Goal: Task Accomplishment & Management: Complete application form

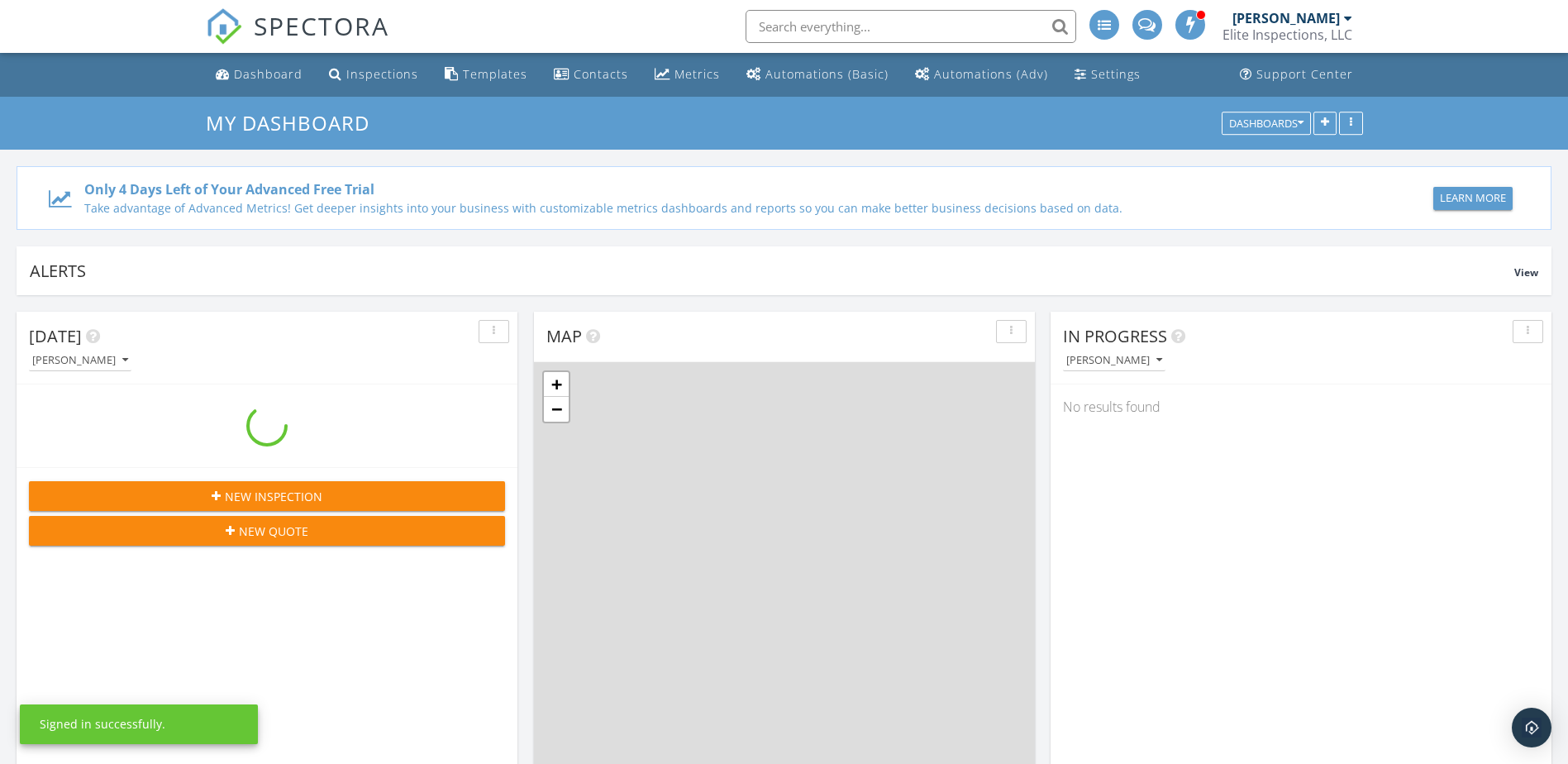
scroll to position [1531, 1594]
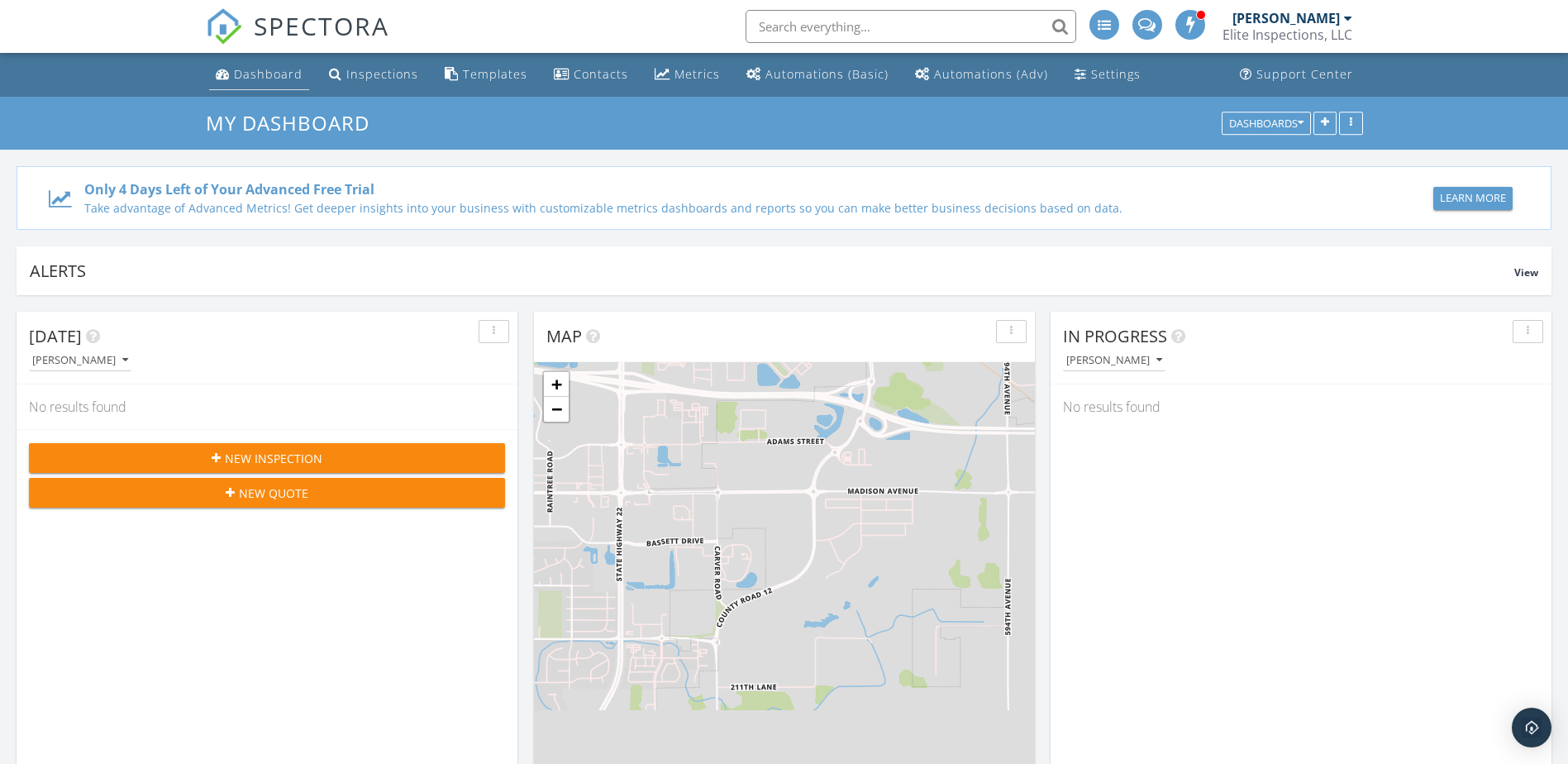
click at [255, 75] on div "Dashboard" at bounding box center [268, 74] width 69 height 16
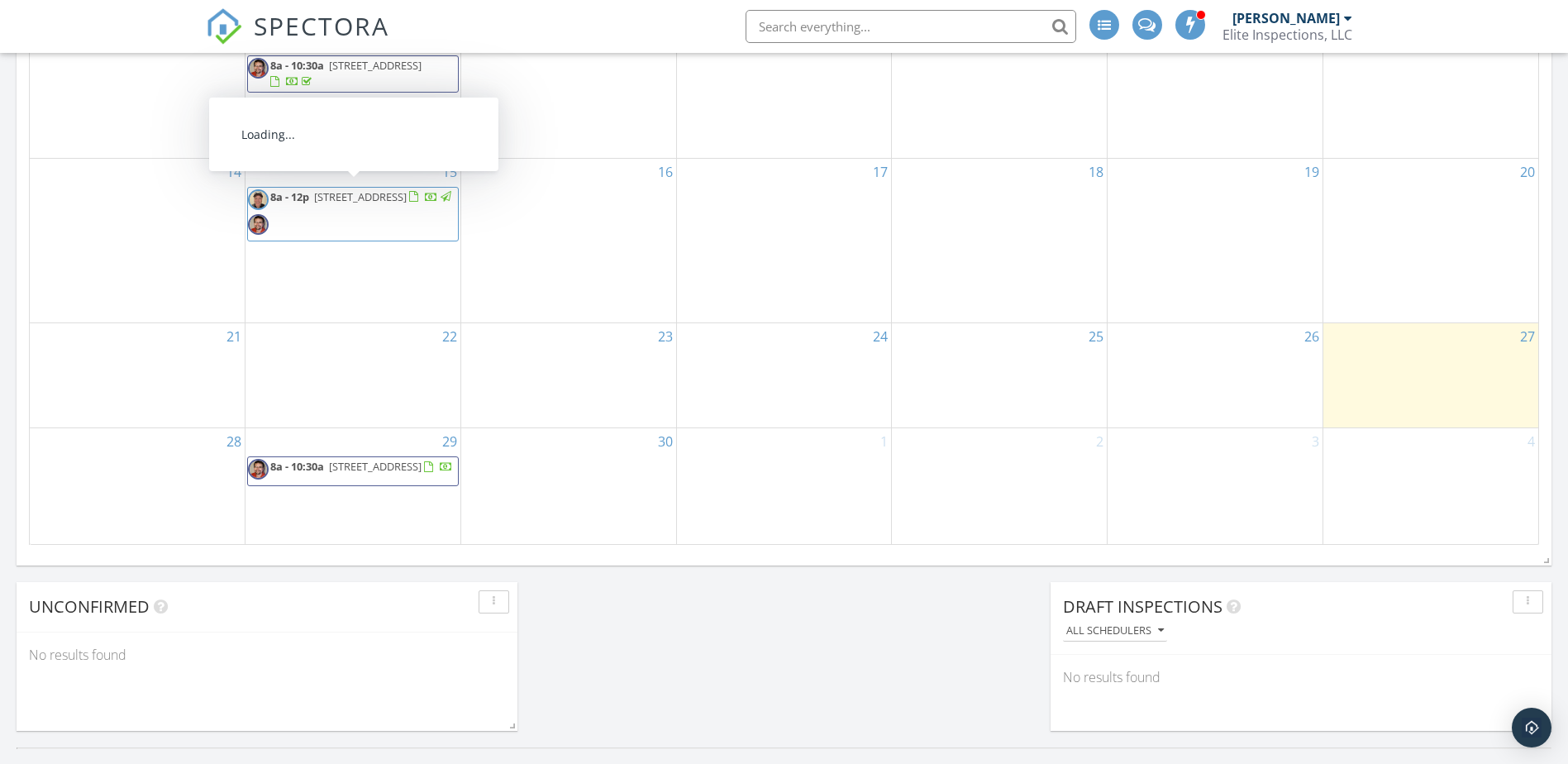
scroll to position [1075, 0]
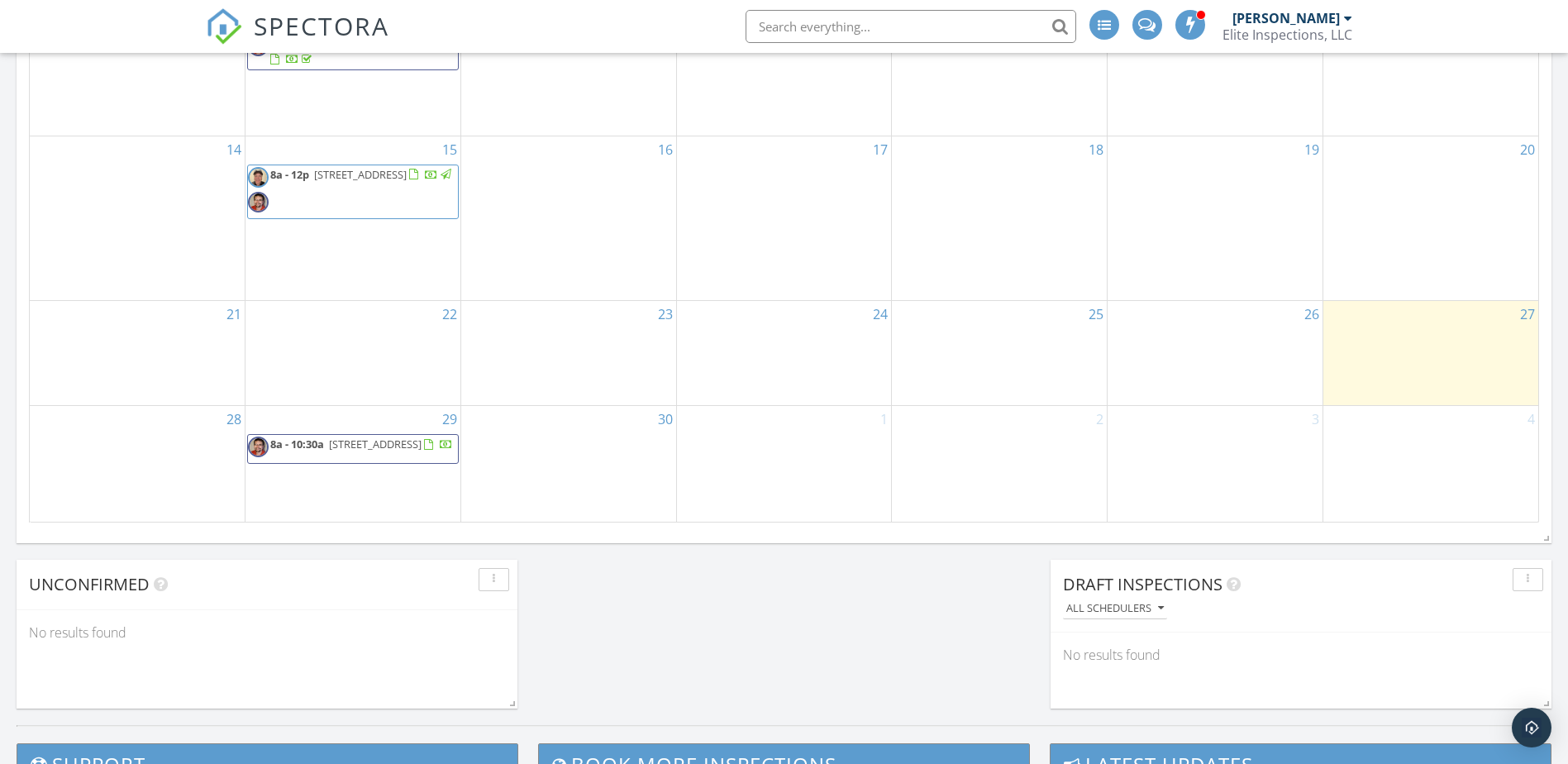
click at [605, 457] on div "30" at bounding box center [569, 464] width 215 height 116
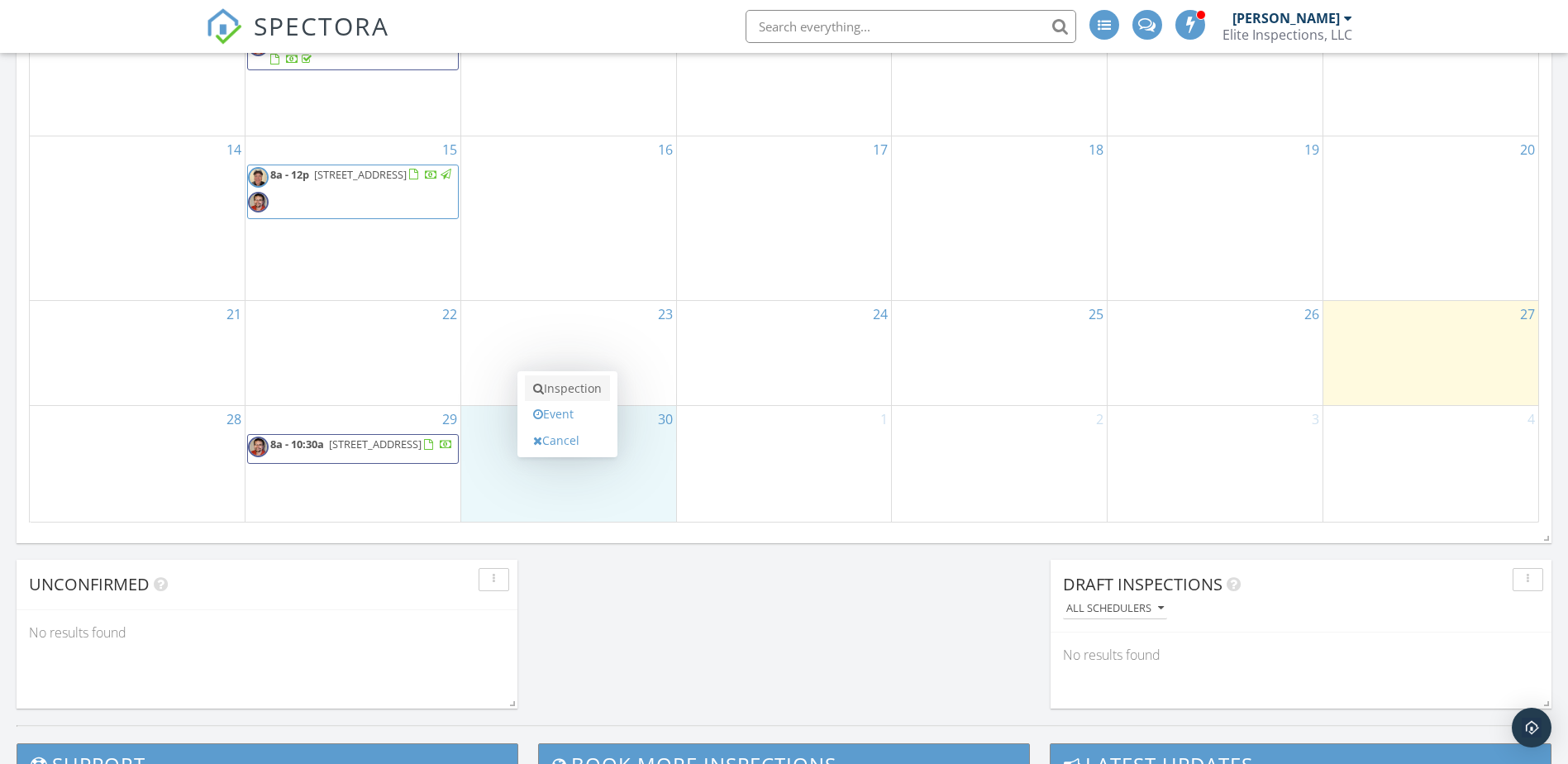
click at [571, 390] on link "Inspection" at bounding box center [567, 388] width 86 height 27
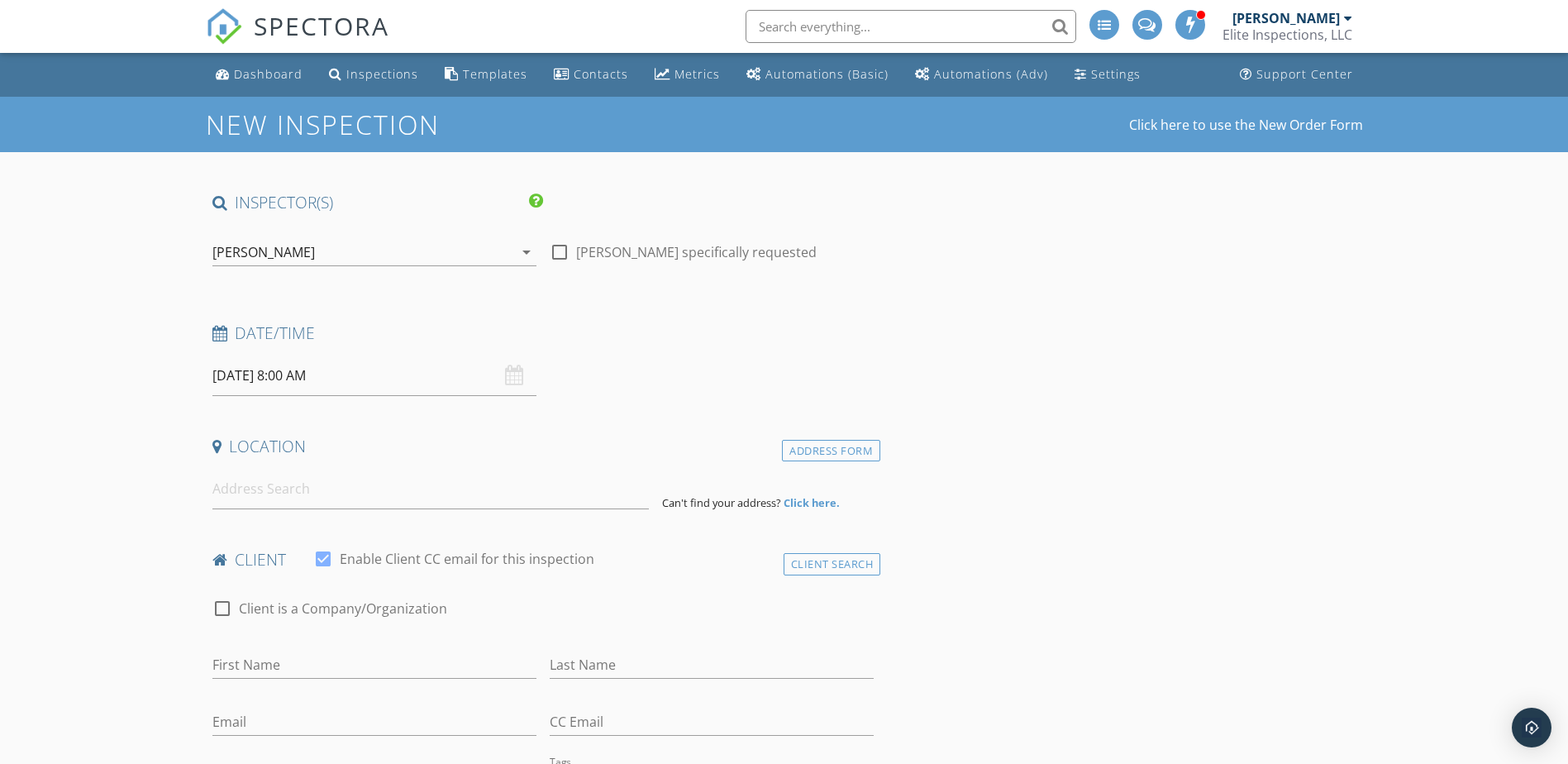
scroll to position [83, 0]
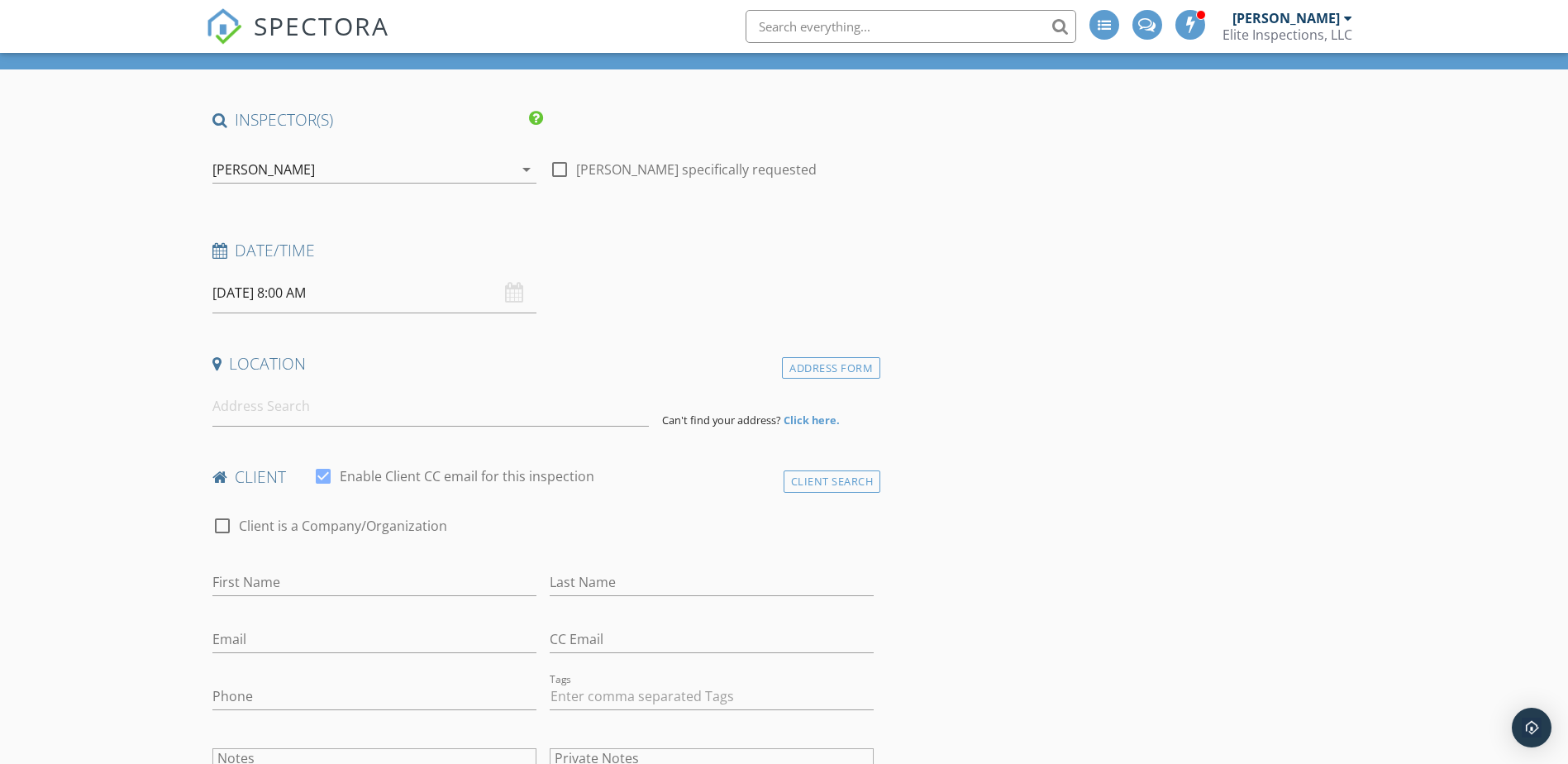
click at [360, 180] on div "[PERSON_NAME]" at bounding box center [363, 169] width 301 height 27
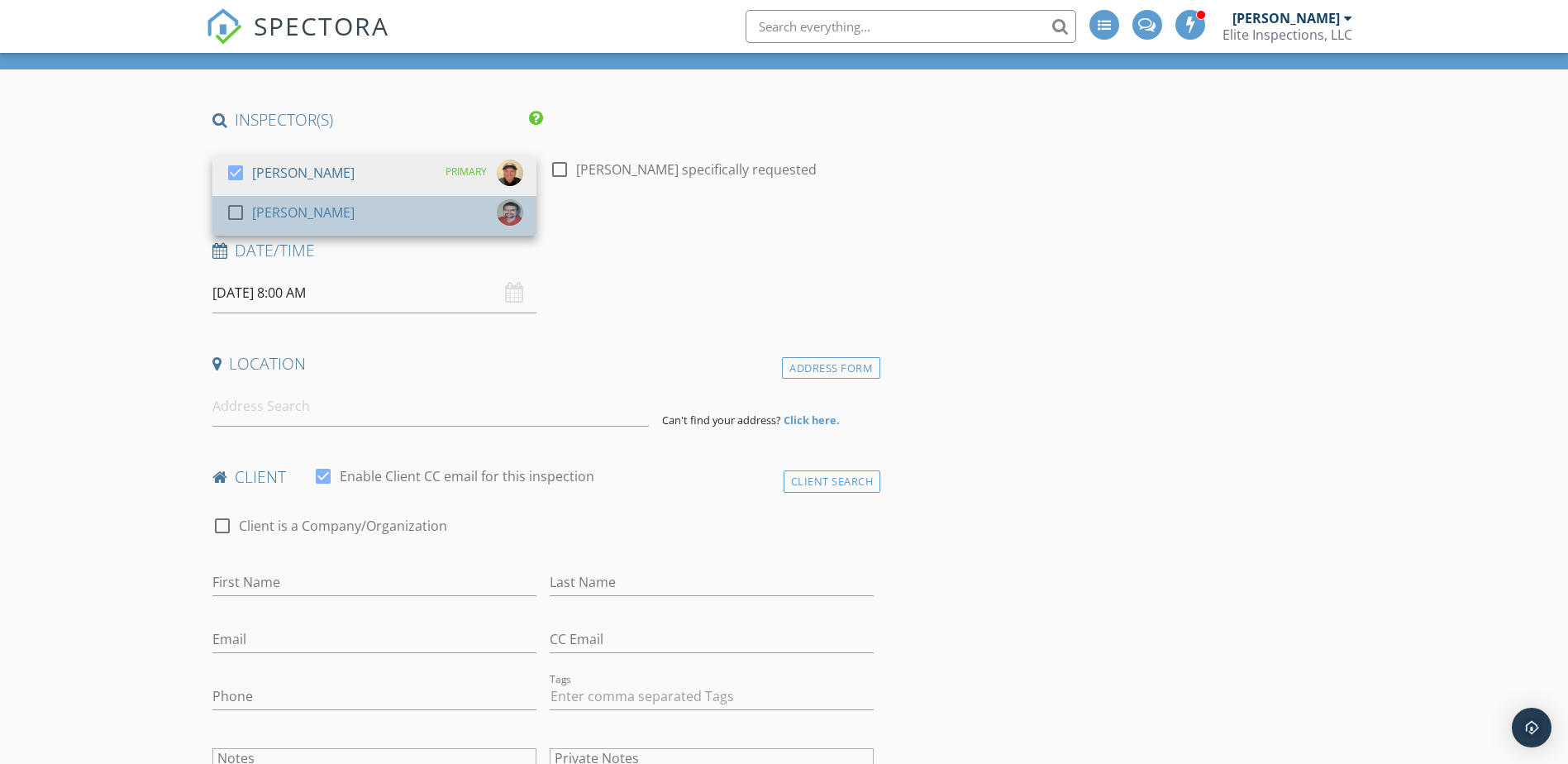
click at [287, 217] on div "[PERSON_NAME]" at bounding box center [303, 213] width 102 height 27
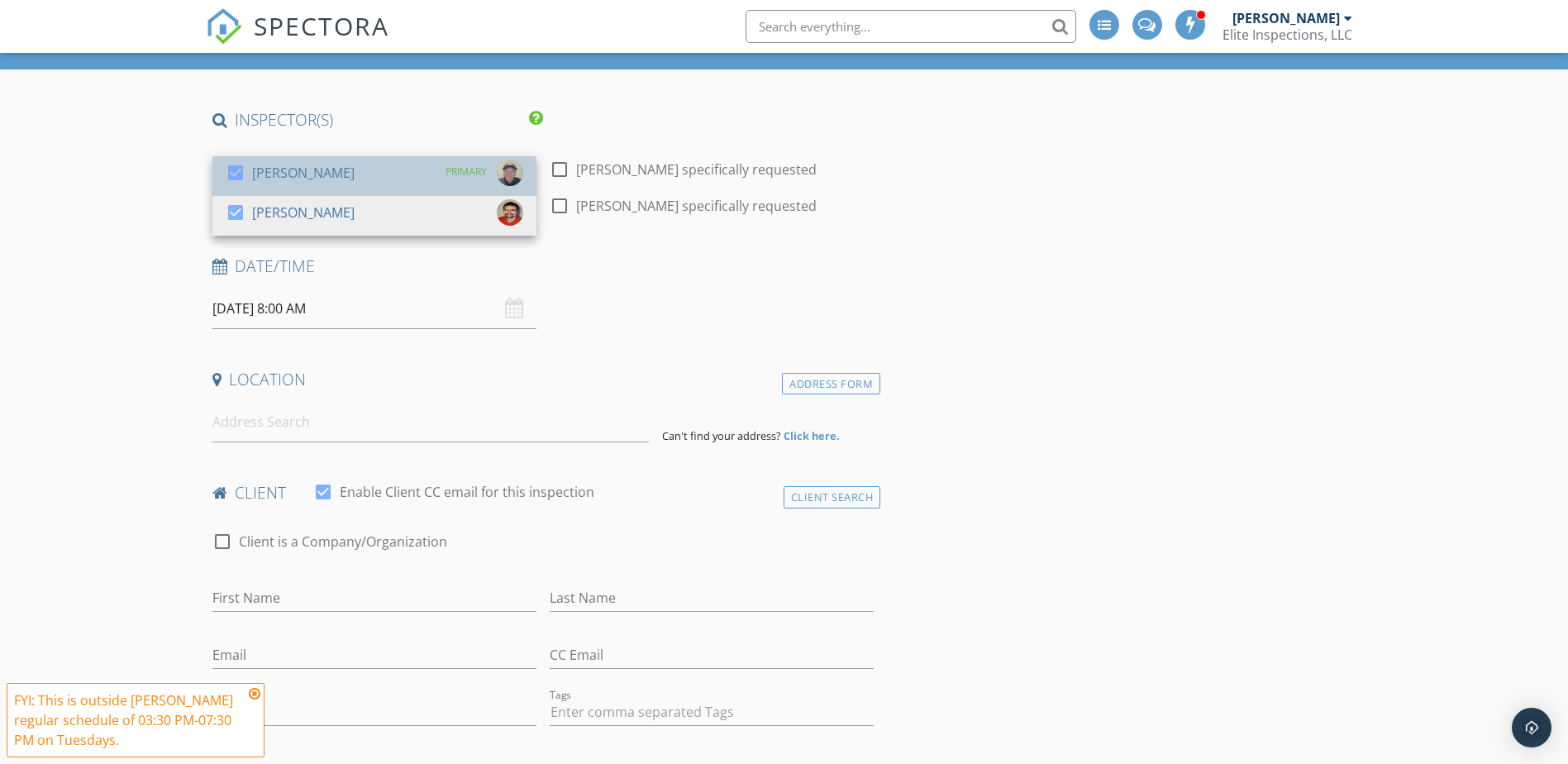
click at [279, 181] on div "[PERSON_NAME]" at bounding box center [303, 172] width 102 height 27
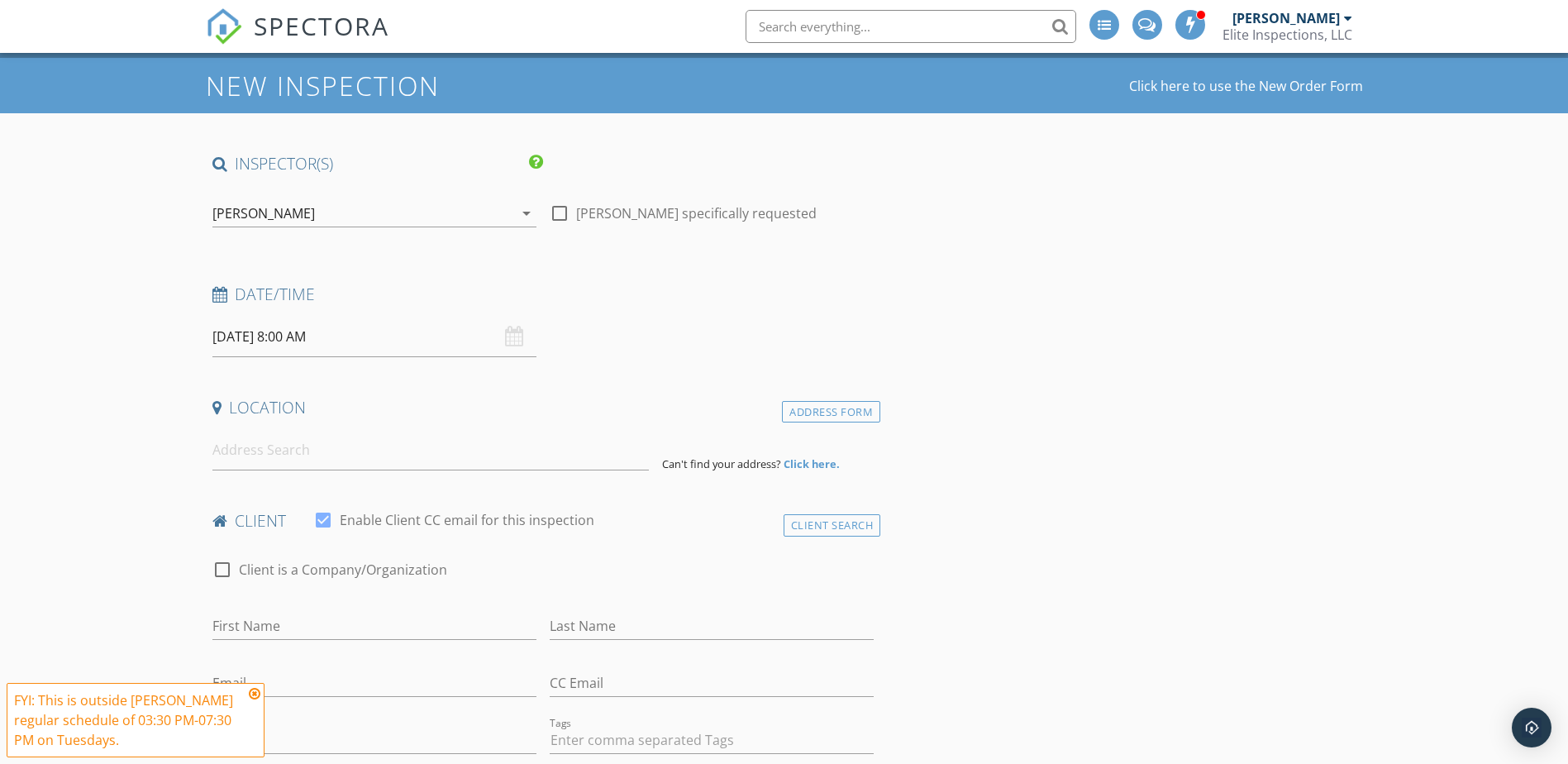
scroll to position [0, 0]
